Goal: Transaction & Acquisition: Obtain resource

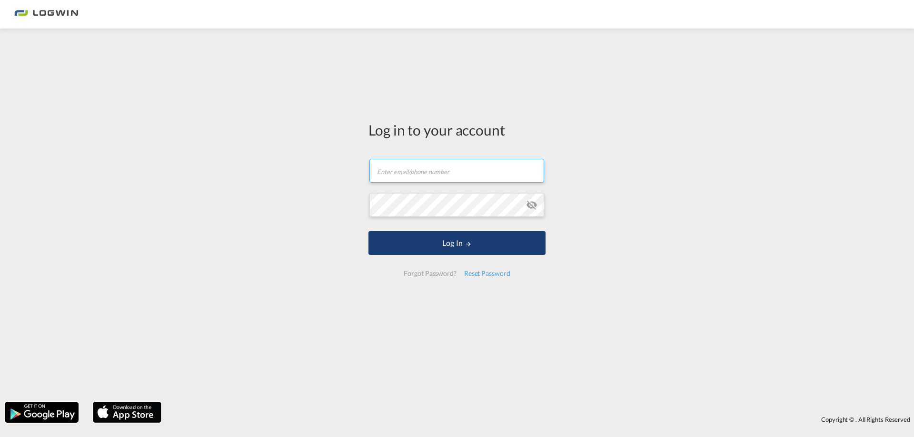
type input "[EMAIL_ADDRESS][PERSON_NAME][DOMAIN_NAME]"
click at [432, 241] on button "Log In" at bounding box center [456, 243] width 177 height 24
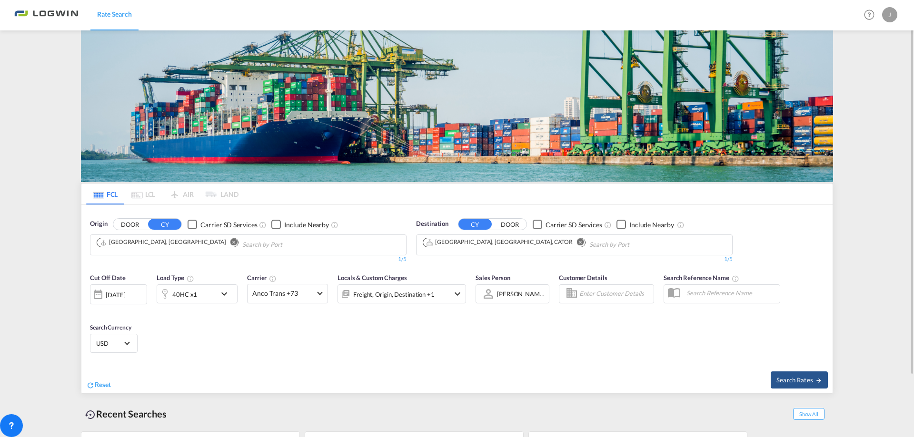
click at [577, 242] on md-icon "Remove" at bounding box center [580, 242] width 7 height 7
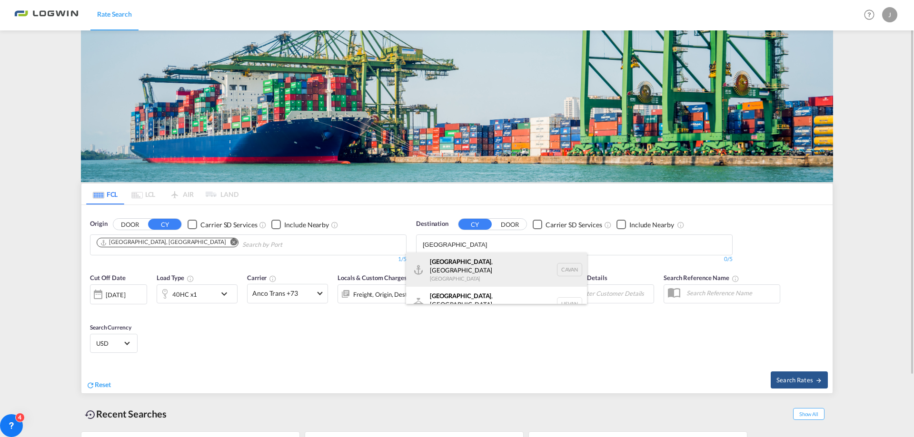
type input "[GEOGRAPHIC_DATA]"
click at [459, 267] on div "[GEOGRAPHIC_DATA] , [GEOGRAPHIC_DATA] [GEOGRAPHIC_DATA] [GEOGRAPHIC_DATA]" at bounding box center [496, 270] width 181 height 34
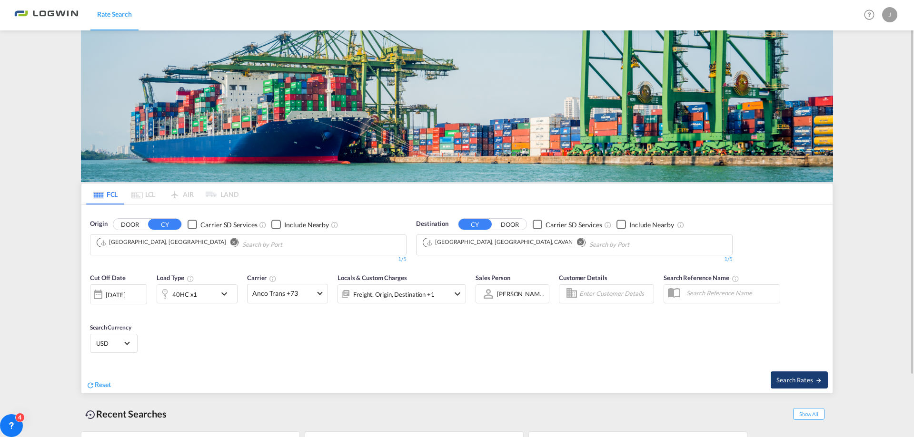
click at [800, 378] on span "Search Rates" at bounding box center [799, 380] width 46 height 8
type input "DEHAM to CAVAN / [DATE]"
